Goal: Obtain resource: Obtain resource

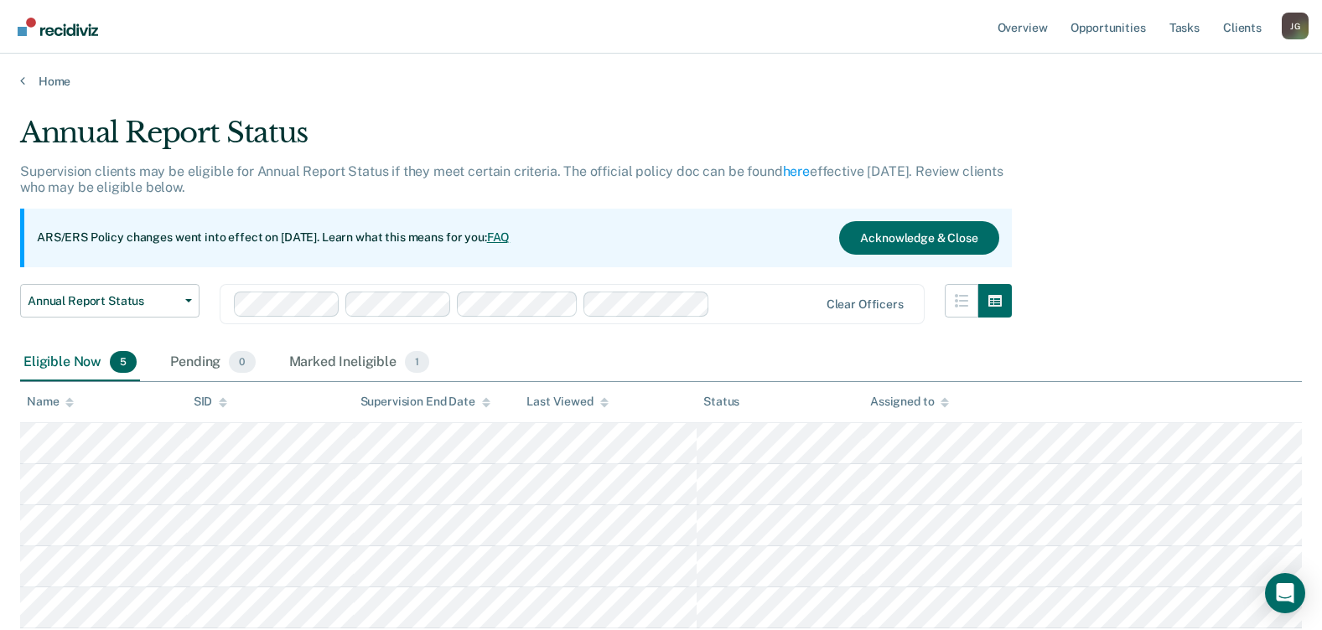
click at [1291, 141] on div "Annual Report Status Supervision clients may be eligible for Annual Report Stat…" at bounding box center [661, 370] width 1282 height 508
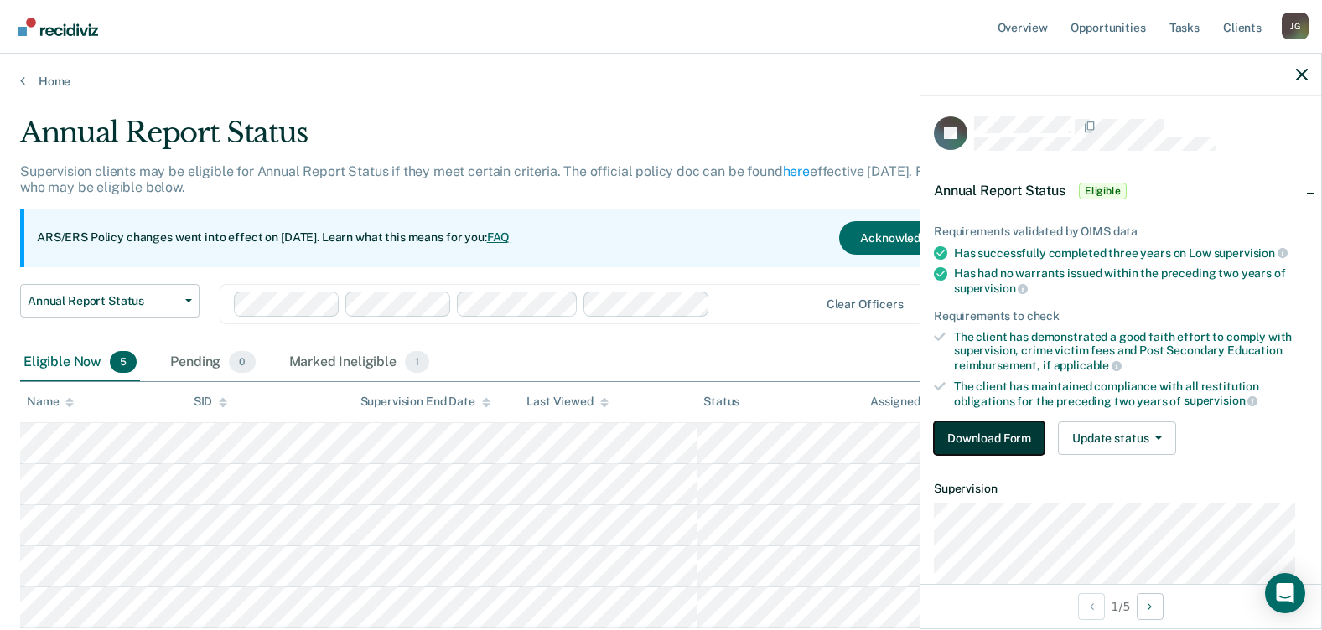
click at [1000, 432] on button "Download Form" at bounding box center [989, 439] width 111 height 34
